Goal: Information Seeking & Learning: Find specific fact

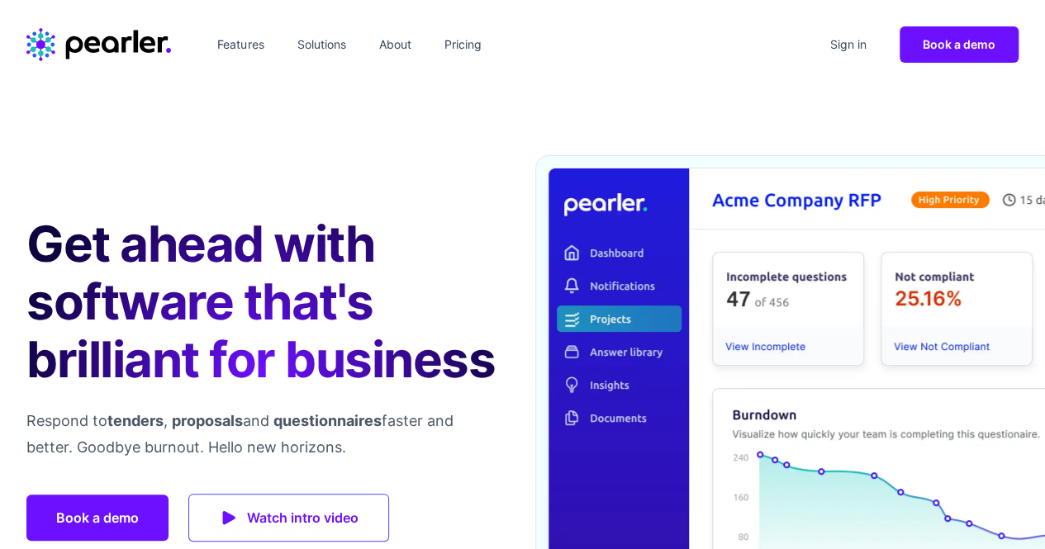
click at [827, 22] on header "Features Solutions About Pricing Sign in Book a demo" at bounding box center [522, 44] width 1045 height 89
click at [838, 38] on link "Sign in" at bounding box center [848, 44] width 50 height 26
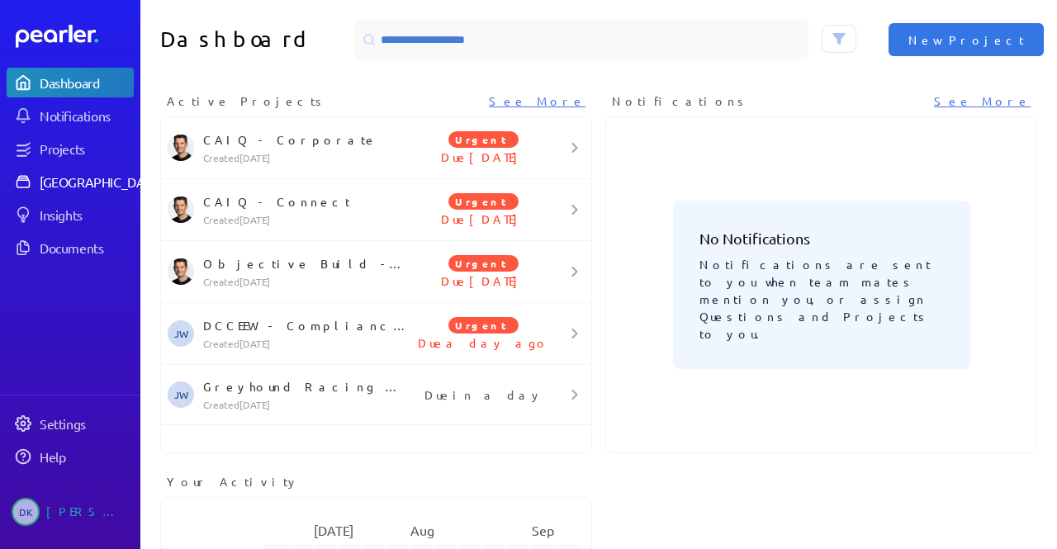
click at [56, 188] on div "[GEOGRAPHIC_DATA]" at bounding box center [101, 181] width 123 height 17
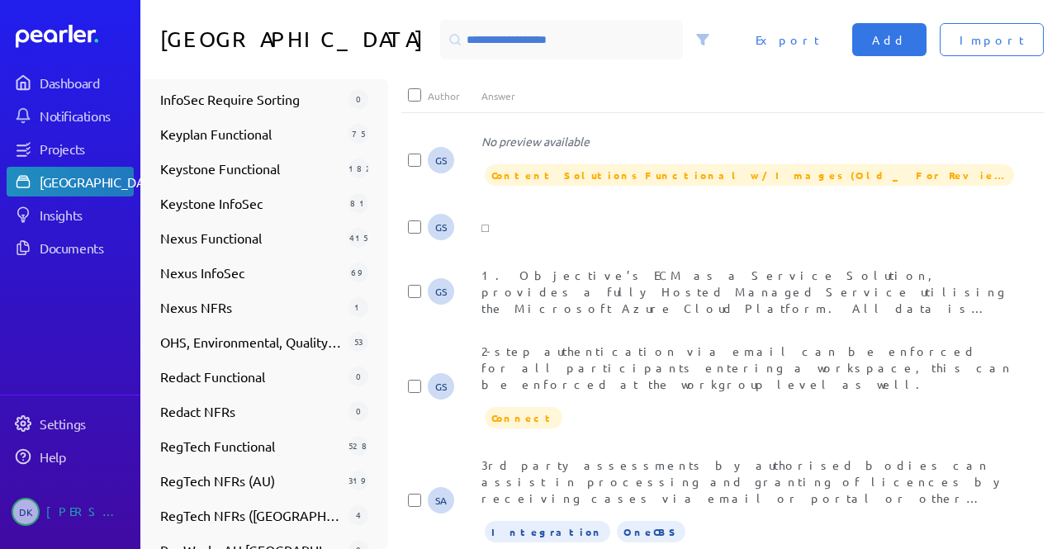
scroll to position [904, 0]
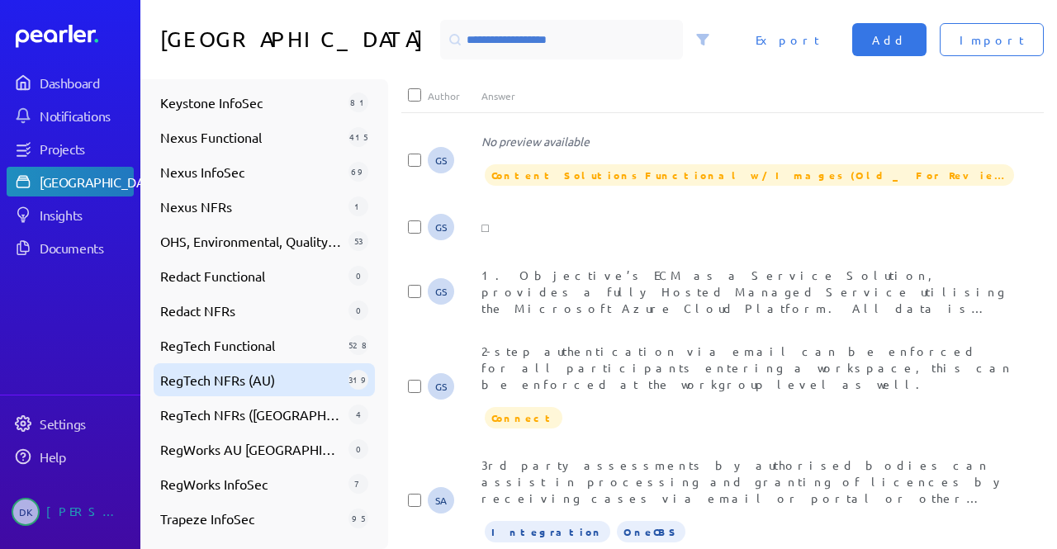
click at [241, 379] on span "RegTech NFRs (AU)" at bounding box center [251, 380] width 182 height 20
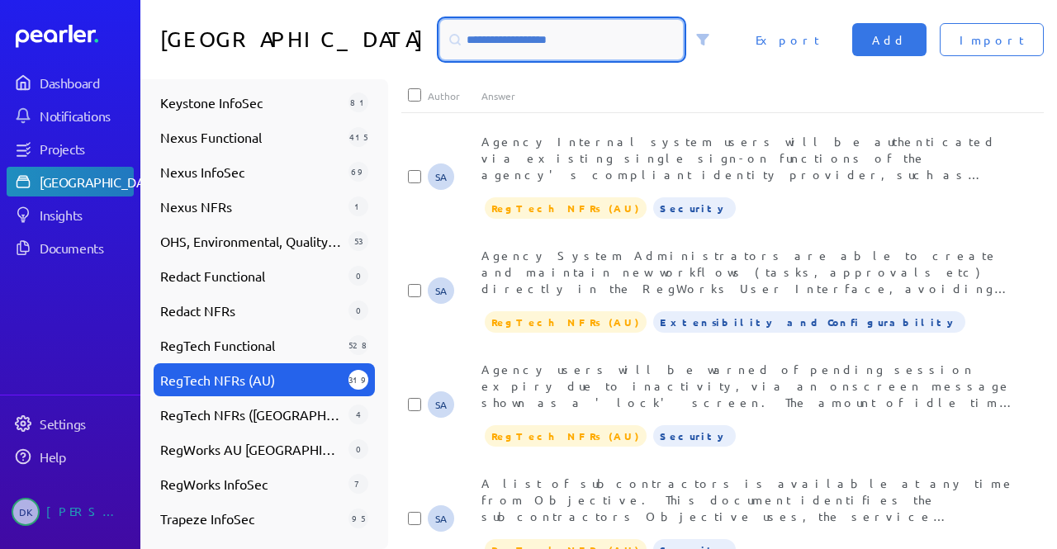
click at [540, 27] on input at bounding box center [561, 40] width 243 height 40
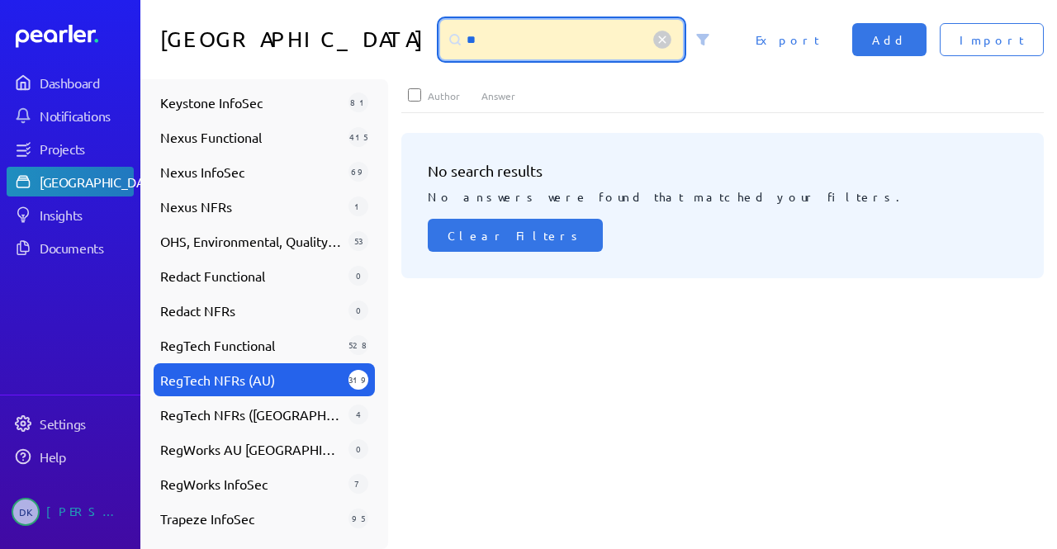
type input "*"
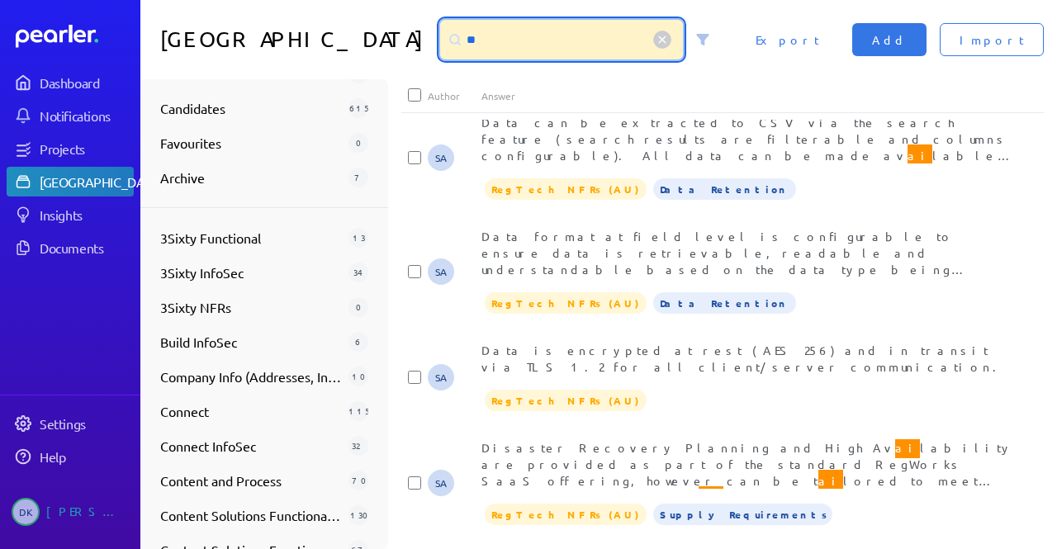
scroll to position [0, 0]
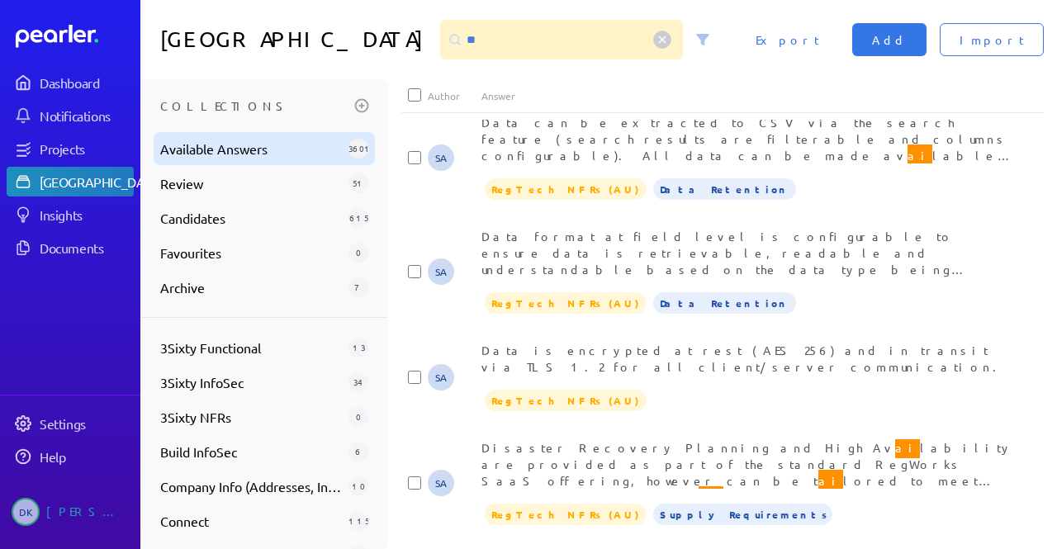
click at [257, 140] on span "Available Answers" at bounding box center [251, 149] width 182 height 20
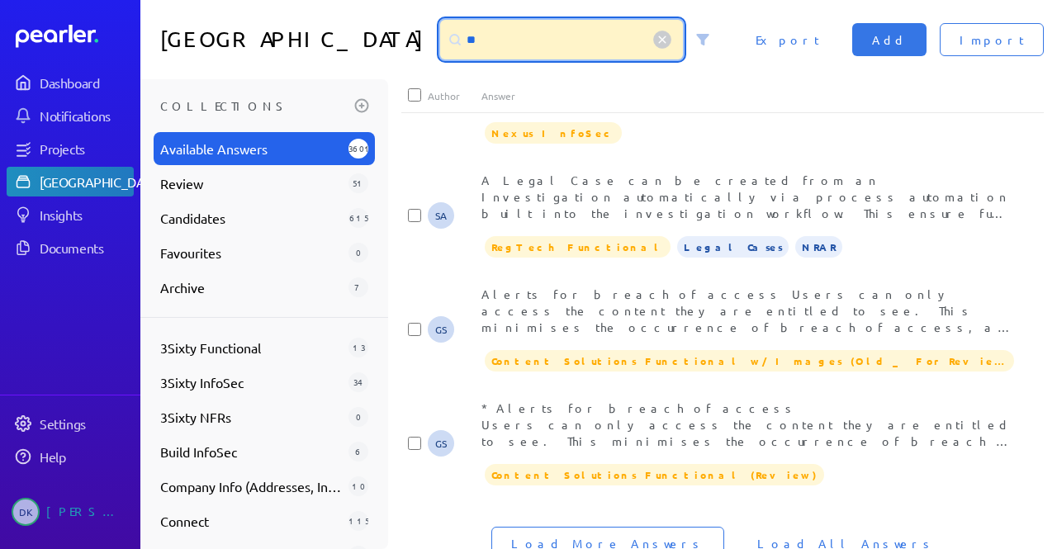
click at [529, 50] on input "**" at bounding box center [561, 40] width 243 height 40
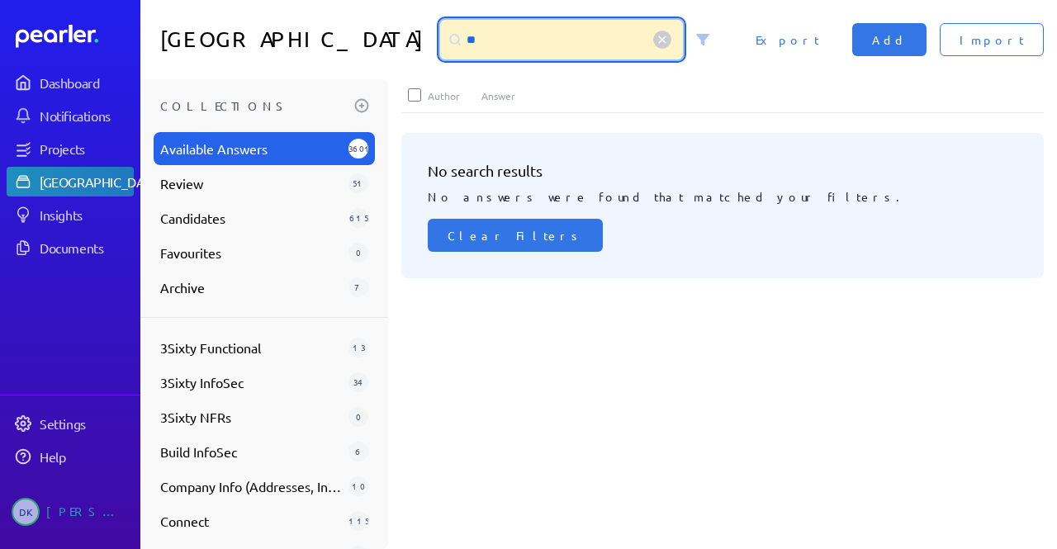
type input "*"
